Goal: Task Accomplishment & Management: Manage account settings

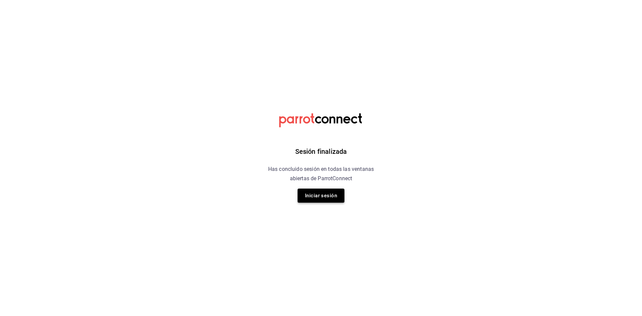
click at [322, 195] on button "Iniciar sesión" at bounding box center [321, 196] width 47 height 14
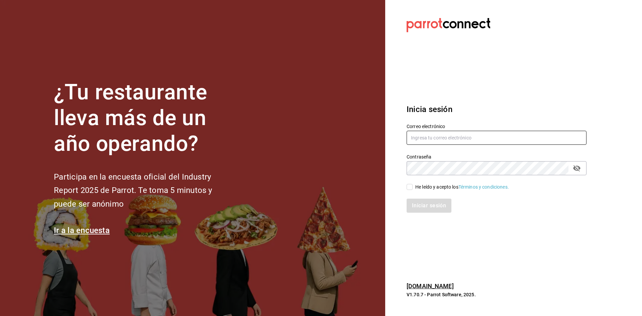
type input "[EMAIL_ADDRESS][DOMAIN_NAME]"
click at [412, 187] on input "He leído y acepto los Términos y condiciones." at bounding box center [410, 187] width 6 height 6
checkbox input "true"
click at [417, 199] on button "Iniciar sesión" at bounding box center [429, 206] width 45 height 14
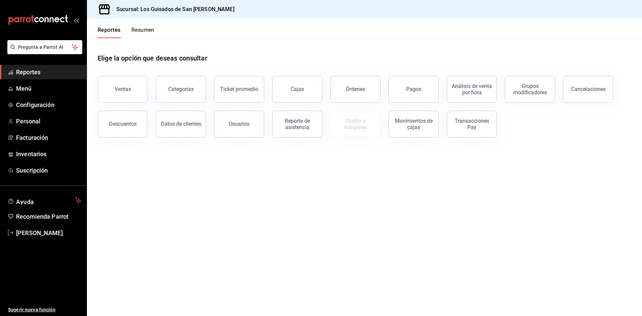
click at [149, 36] on button "Resumen" at bounding box center [142, 32] width 23 height 11
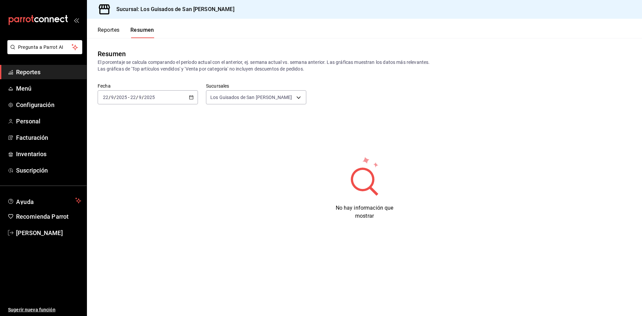
click at [169, 99] on div "2025-09-22 22 / 9 / 2025 - 2025-09-22 22 / 9 / 2025" at bounding box center [148, 97] width 100 height 14
click at [138, 115] on span "Hoy" at bounding box center [129, 117] width 52 height 7
click at [163, 103] on div "2025-09-22 22 / 9 / 2025 - 2025-09-22 22 / 9 / 2025" at bounding box center [148, 97] width 100 height 14
click at [129, 157] on li "Mes actual" at bounding box center [129, 162] width 63 height 15
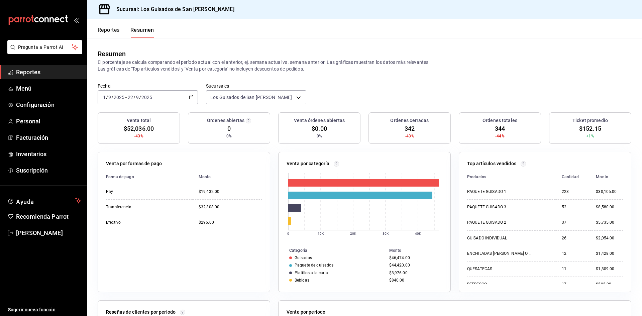
click at [181, 98] on div "2025-09-01 1 / 9 / 2025 - 2025-09-22 22 / 9 / 2025" at bounding box center [148, 97] width 100 height 14
click at [130, 122] on li "Hoy" at bounding box center [129, 117] width 63 height 15
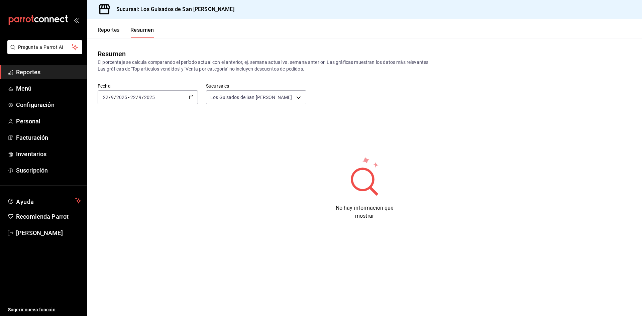
click at [179, 95] on div "2025-09-22 22 / 9 / 2025 - 2025-09-22 22 / 9 / 2025" at bounding box center [148, 97] width 100 height 14
click at [136, 118] on span "Hoy" at bounding box center [129, 117] width 52 height 7
click at [44, 231] on span "Javier Sandoval Muñoz" at bounding box center [48, 232] width 65 height 9
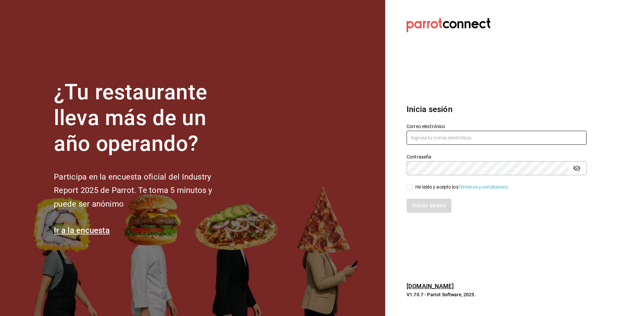
type input "[EMAIL_ADDRESS][DOMAIN_NAME]"
drag, startPoint x: 406, startPoint y: 185, endPoint x: 409, endPoint y: 182, distance: 4.0
click at [407, 184] on div "He leído y acepto los Términos y condiciones." at bounding box center [493, 182] width 188 height 15
